Goal: Information Seeking & Learning: Compare options

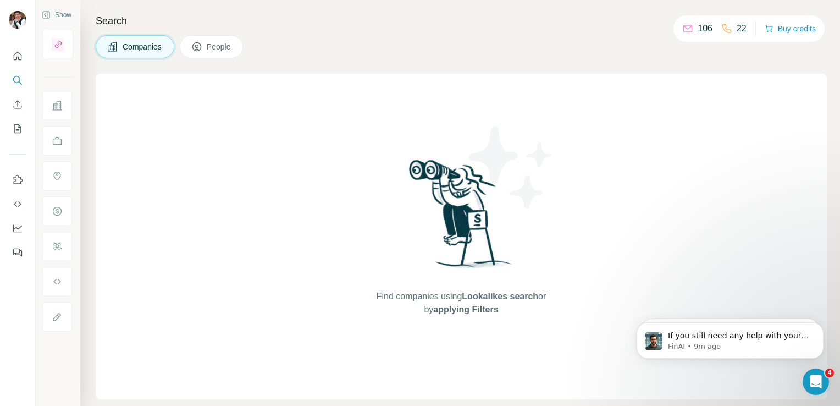
click at [124, 43] on span "Companies" at bounding box center [143, 46] width 40 height 11
click at [117, 34] on div "Search Companies People Find companies using Lookalikes search or by applying F…" at bounding box center [460, 203] width 760 height 406
click at [117, 36] on div "Search Companies People Find companies using Lookalikes search or by applying F…" at bounding box center [460, 203] width 760 height 406
drag, startPoint x: 117, startPoint y: 36, endPoint x: 100, endPoint y: 50, distance: 21.5
click at [100, 50] on button "Companies" at bounding box center [135, 46] width 79 height 23
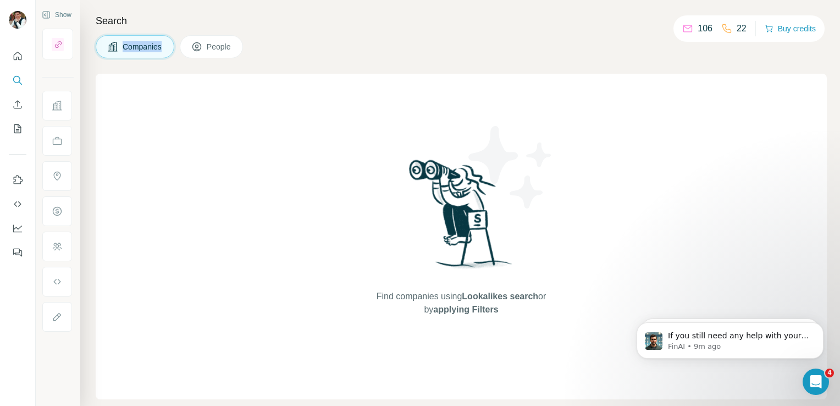
click at [100, 50] on button "Companies" at bounding box center [135, 46] width 79 height 23
click at [194, 52] on icon at bounding box center [196, 46] width 11 height 11
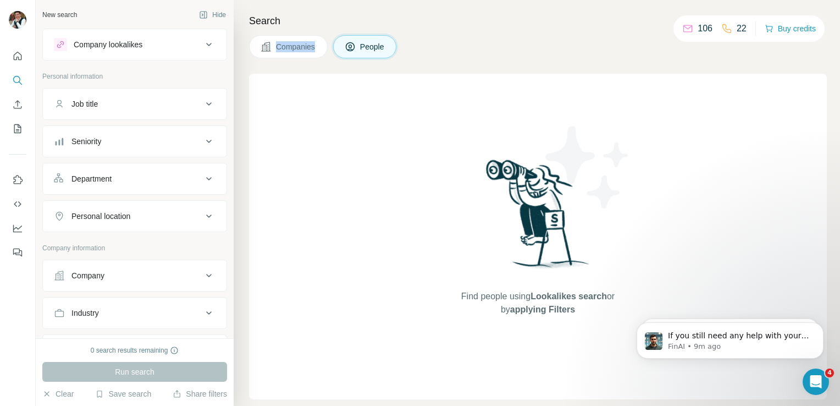
click at [305, 54] on button "Companies" at bounding box center [288, 46] width 79 height 23
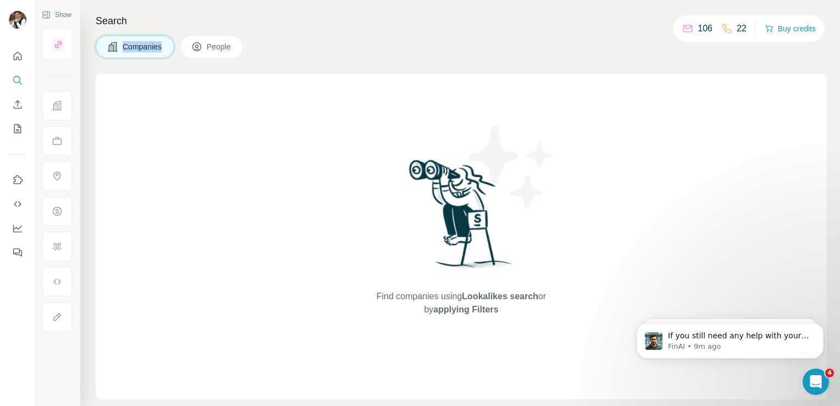
click at [141, 45] on span "Companies" at bounding box center [143, 46] width 40 height 11
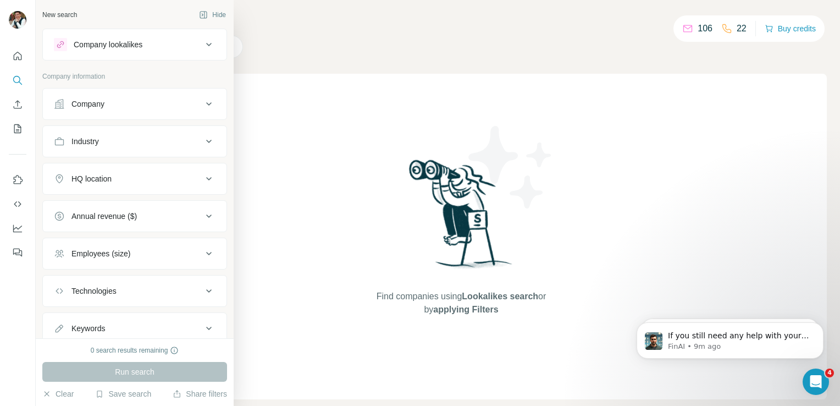
click at [52, 46] on button "Company lookalikes" at bounding box center [135, 44] width 184 height 26
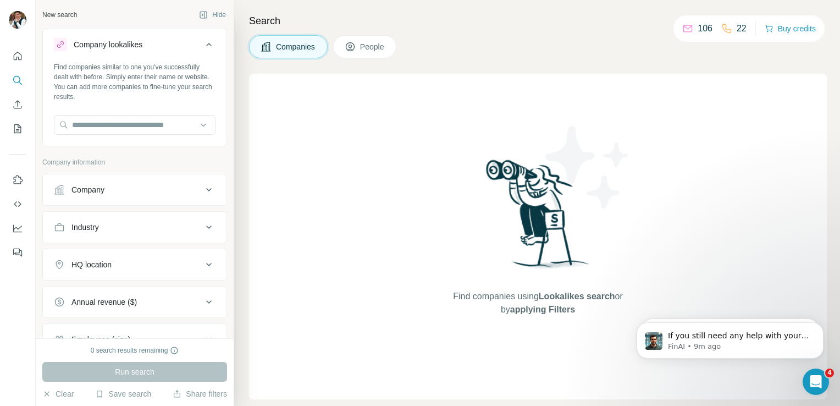
click at [139, 140] on div "Find companies similar to one you've successfully dealt with before. Simply ent…" at bounding box center [135, 102] width 184 height 81
click at [134, 133] on input "text" at bounding box center [135, 125] width 162 height 20
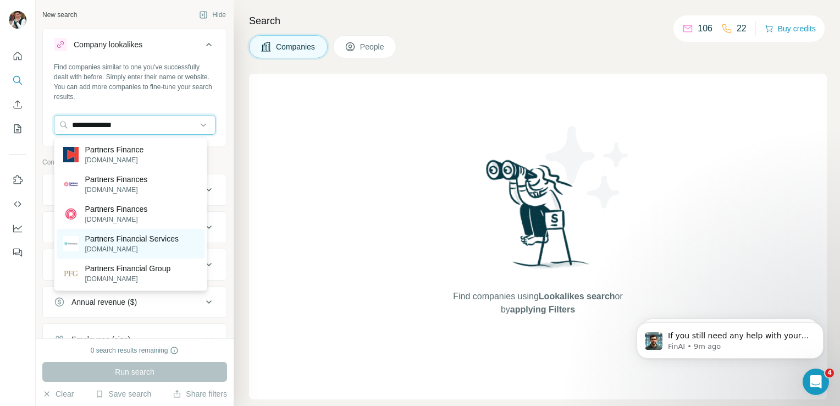
type input "**********"
click at [140, 248] on p "[DOMAIN_NAME]" at bounding box center [131, 249] width 93 height 10
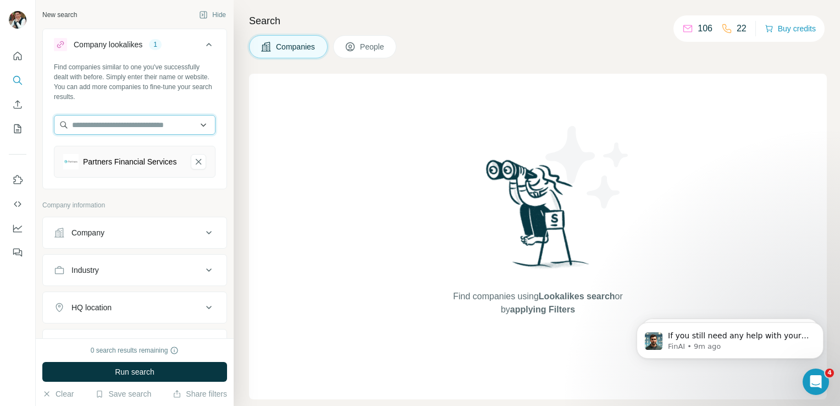
click at [109, 127] on input "text" at bounding box center [135, 125] width 162 height 20
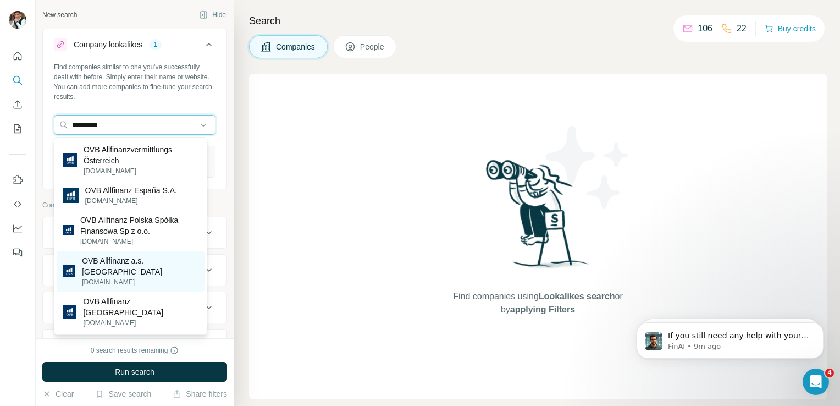
type input "*********"
click at [137, 266] on p "OVB Allfinanz a.s. [GEOGRAPHIC_DATA]" at bounding box center [140, 266] width 116 height 22
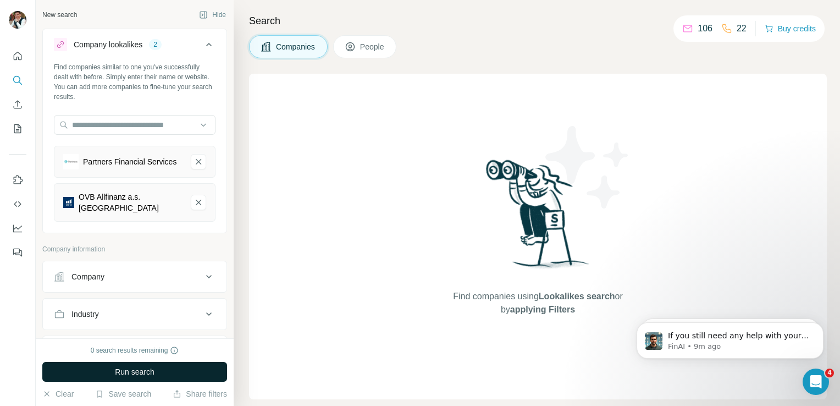
click at [158, 367] on button "Run search" at bounding box center [134, 372] width 185 height 20
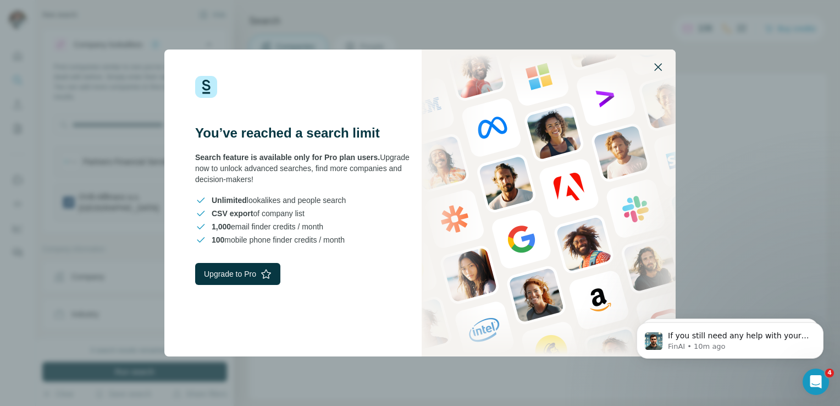
click at [653, 64] on icon "button" at bounding box center [657, 66] width 13 height 13
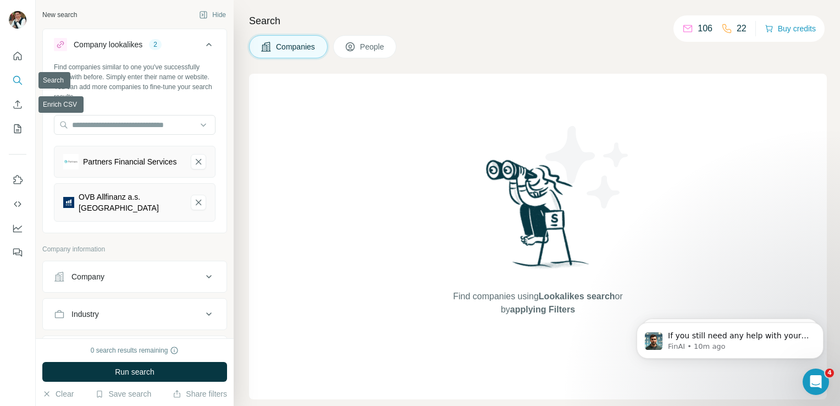
click at [20, 81] on icon "Search" at bounding box center [17, 80] width 11 height 11
click at [18, 53] on icon "Quick start" at bounding box center [17, 56] width 11 height 11
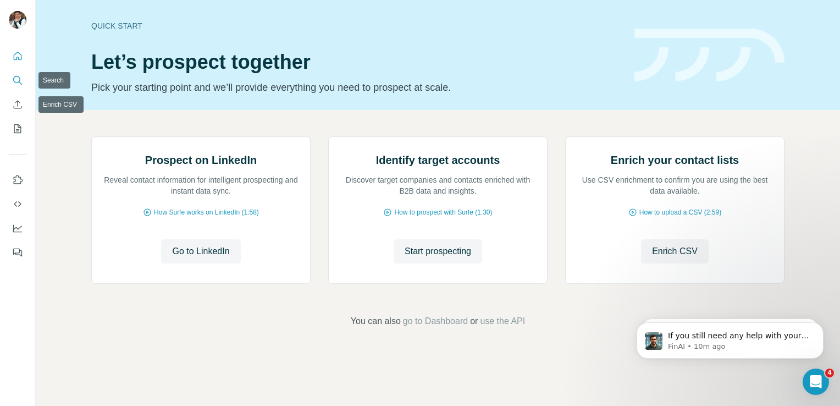
click at [16, 84] on icon "Search" at bounding box center [17, 80] width 11 height 11
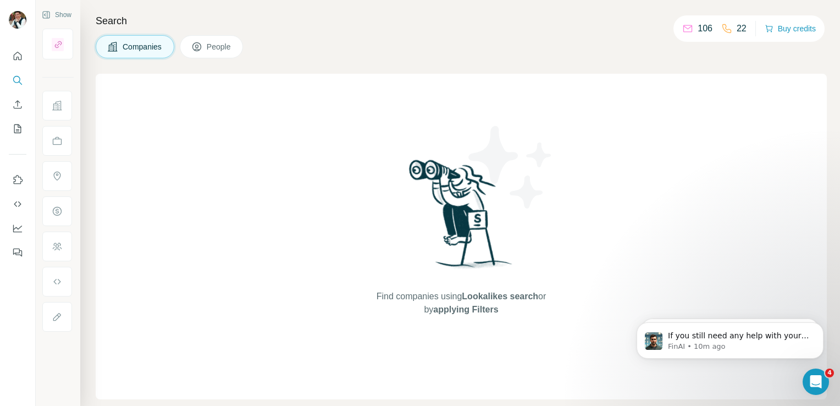
click at [114, 28] on h4 "Search" at bounding box center [461, 20] width 731 height 15
click at [120, 43] on button "Companies" at bounding box center [135, 46] width 79 height 23
click at [128, 52] on span "Companies" at bounding box center [143, 46] width 40 height 11
click at [69, 52] on div at bounding box center [57, 44] width 31 height 31
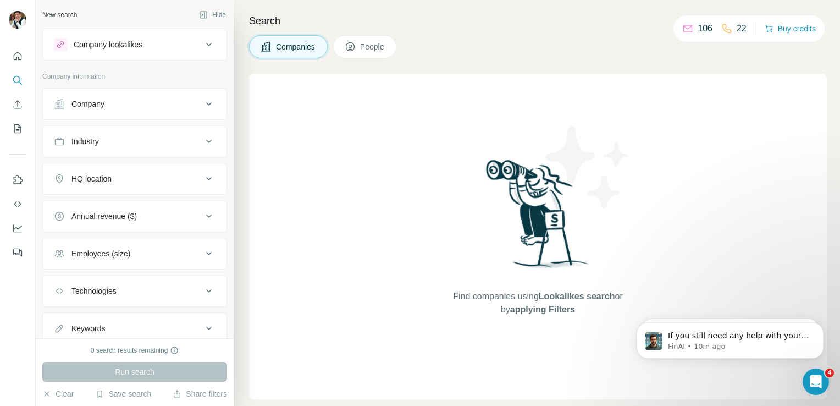
click at [113, 99] on div "Company" at bounding box center [128, 103] width 148 height 11
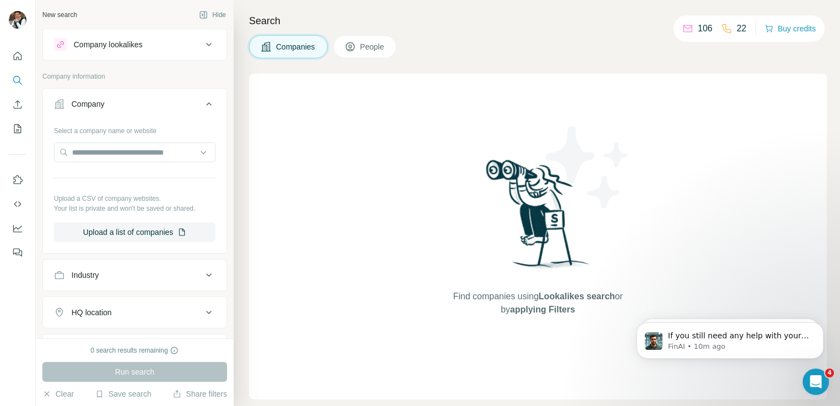
click at [104, 47] on div "Company lookalikes" at bounding box center [108, 44] width 69 height 11
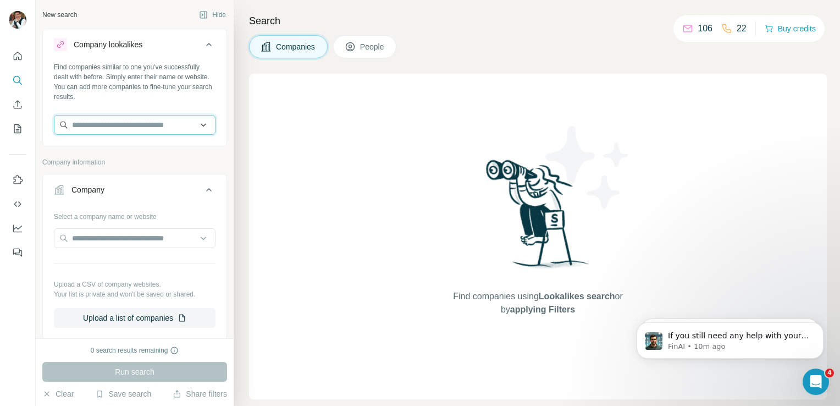
click at [118, 117] on input "text" at bounding box center [135, 125] width 162 height 20
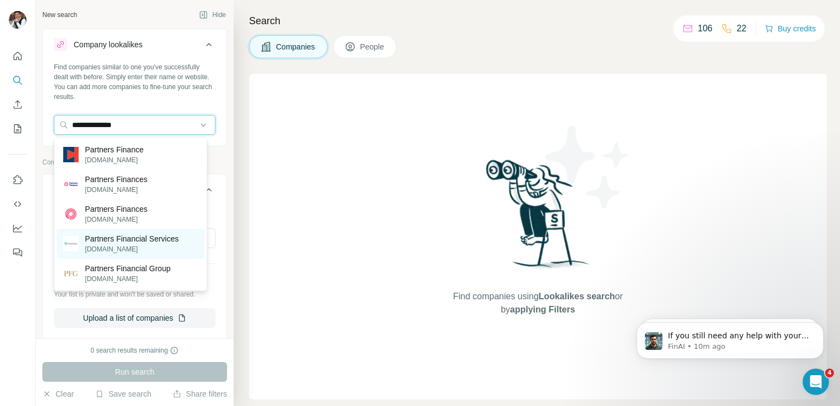
type input "**********"
click at [131, 249] on p "[DOMAIN_NAME]" at bounding box center [131, 249] width 93 height 10
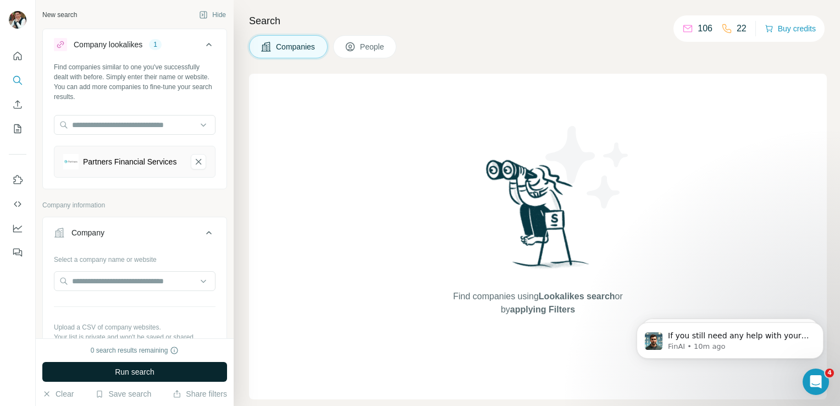
click at [132, 380] on button "Run search" at bounding box center [134, 372] width 185 height 20
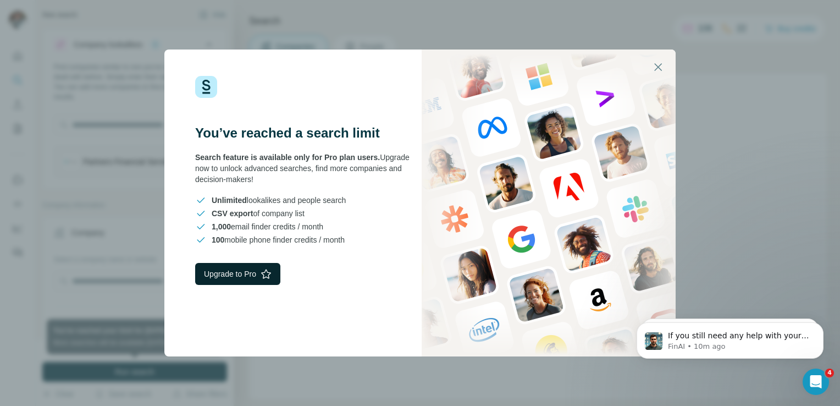
click at [233, 269] on button "Upgrade to Pro" at bounding box center [237, 274] width 85 height 22
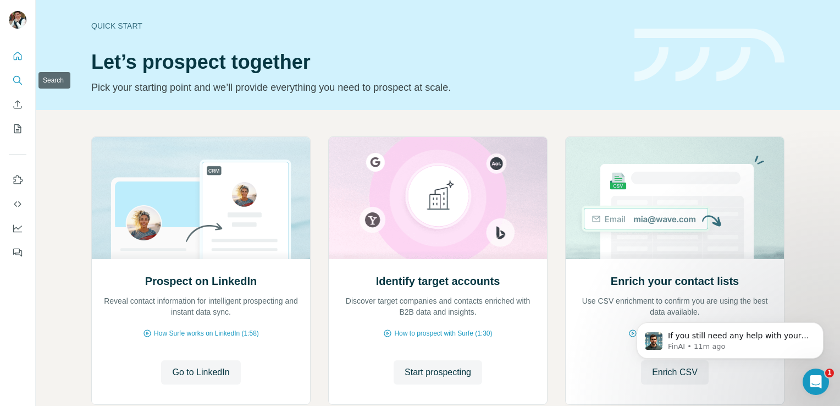
click at [10, 87] on button "Search" at bounding box center [18, 80] width 18 height 20
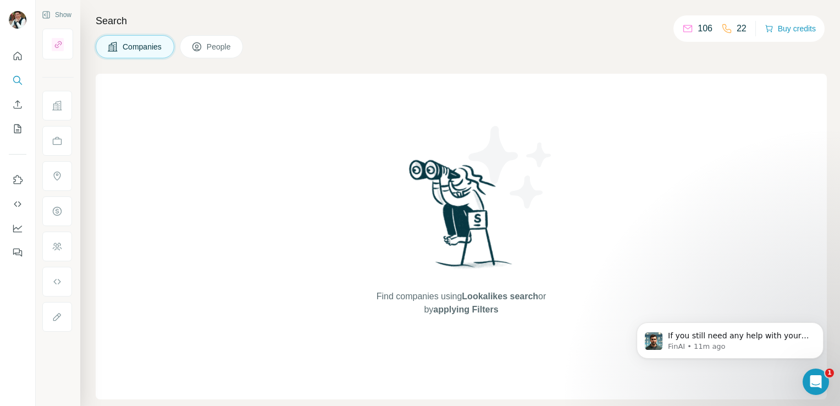
click at [130, 41] on span "Companies" at bounding box center [143, 46] width 40 height 11
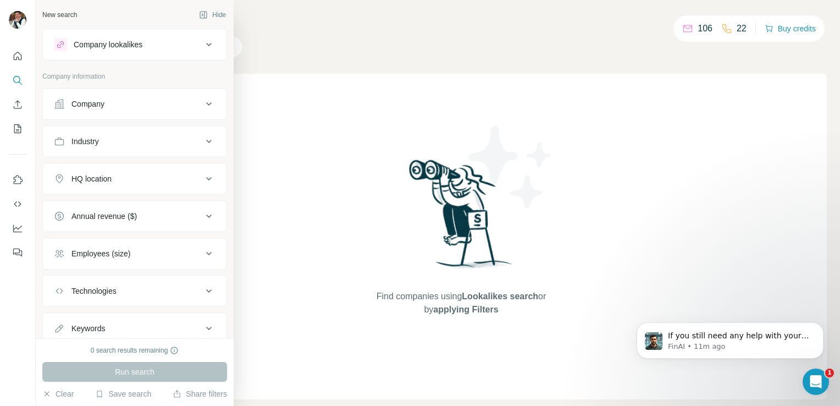
click at [111, 102] on div "Company" at bounding box center [128, 103] width 148 height 11
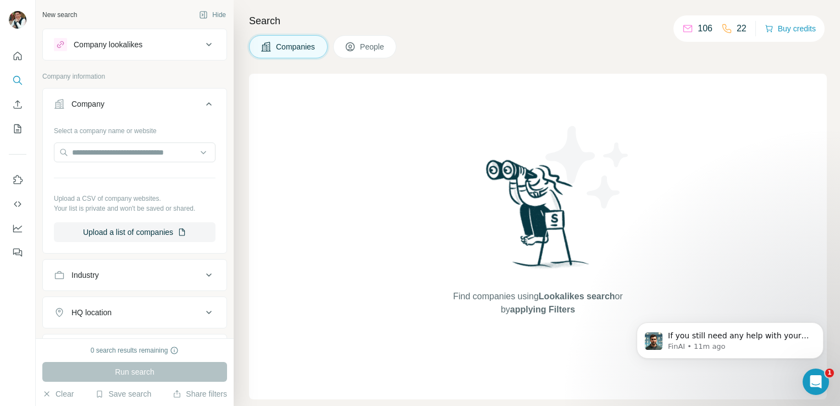
click at [106, 52] on button "Company lookalikes" at bounding box center [135, 44] width 184 height 26
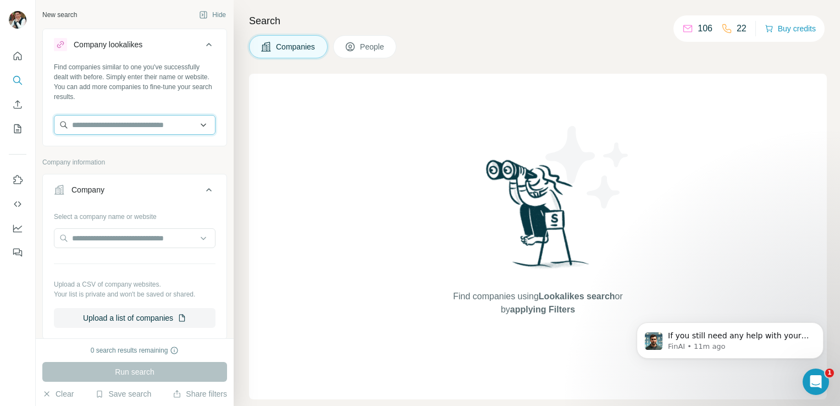
click at [117, 124] on input "text" at bounding box center [135, 125] width 162 height 20
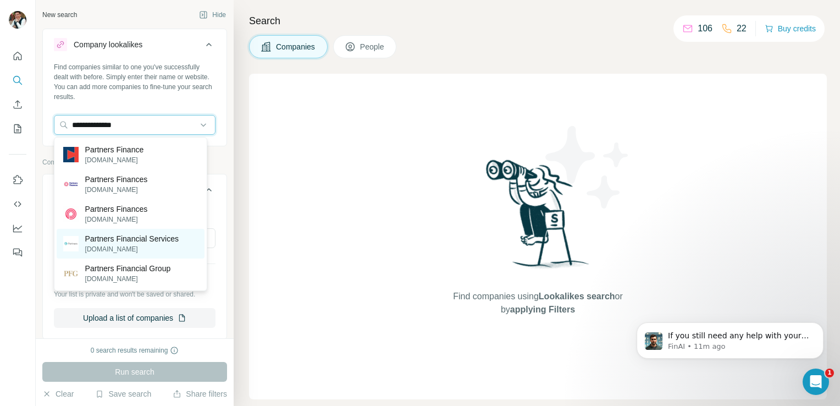
type input "**********"
click at [130, 239] on p "Partners Financial Services" at bounding box center [131, 238] width 93 height 11
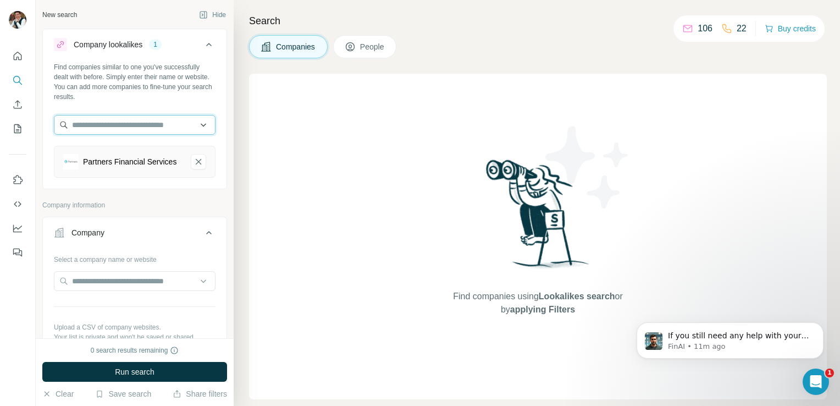
click at [118, 121] on input "text" at bounding box center [135, 125] width 162 height 20
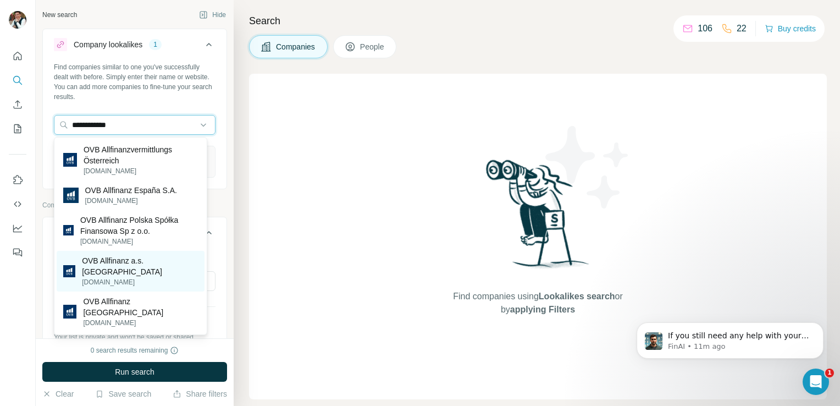
type input "**********"
click at [137, 269] on p "OVB Allfinanz a.s. [GEOGRAPHIC_DATA]" at bounding box center [140, 266] width 116 height 22
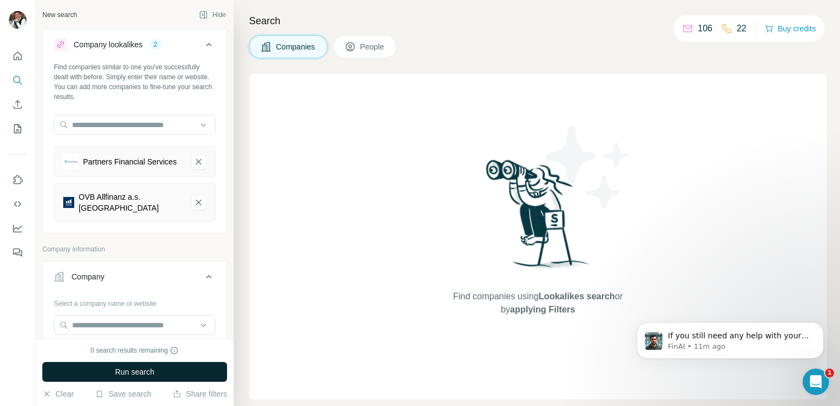
click at [154, 376] on span "Run search" at bounding box center [135, 371] width 40 height 11
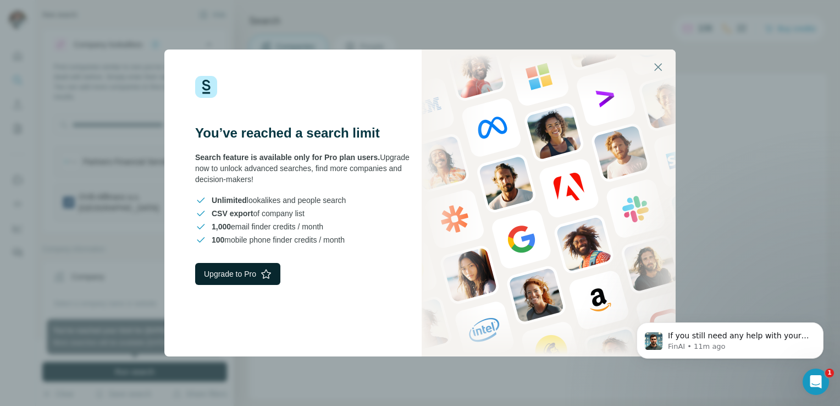
click at [259, 270] on button "Upgrade to Pro" at bounding box center [237, 274] width 85 height 22
